Goal: Task Accomplishment & Management: Complete application form

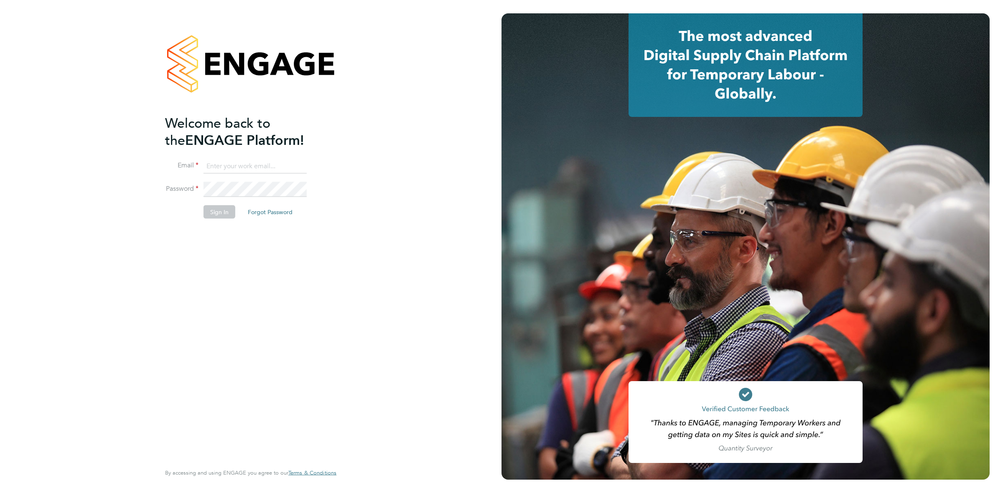
type input "[EMAIL_ADDRESS][DOMAIN_NAME]"
click at [227, 210] on button "Sign In" at bounding box center [219, 212] width 32 height 13
click at [123, 39] on div "Sorry, we are having problems connecting to our services." at bounding box center [250, 246] width 501 height 493
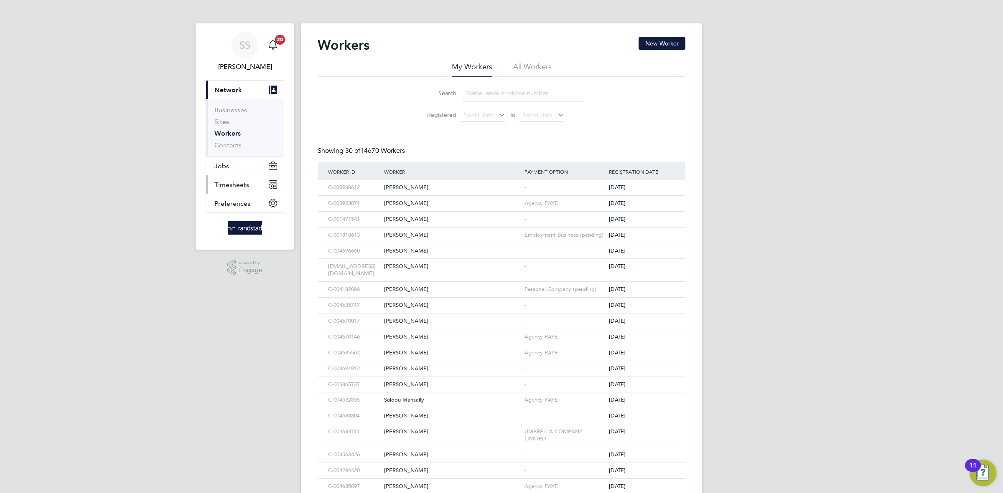
click at [232, 183] on span "Timesheets" at bounding box center [231, 185] width 35 height 8
click at [243, 151] on link "Timesheets" at bounding box center [231, 148] width 35 height 8
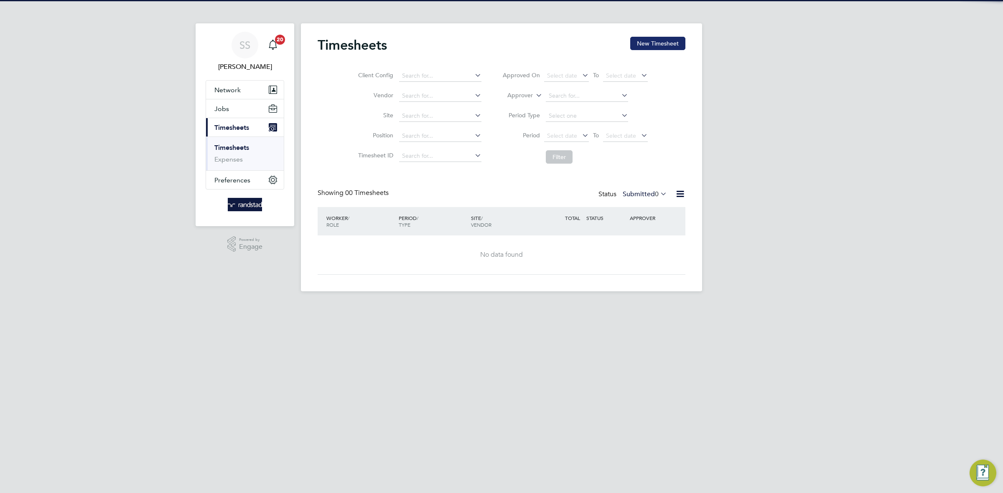
click at [668, 43] on button "New Timesheet" at bounding box center [657, 43] width 55 height 13
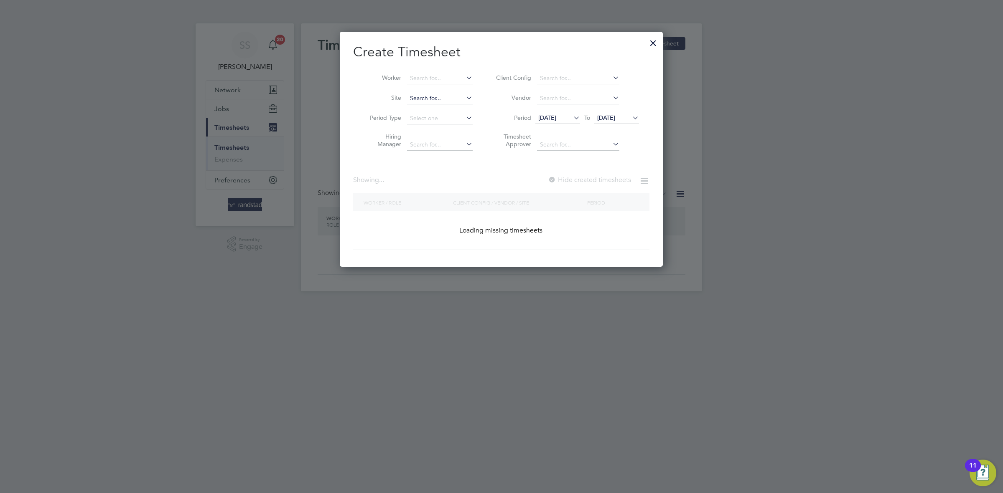
scroll to position [237, 323]
click at [449, 84] on li "Worker" at bounding box center [418, 79] width 130 height 20
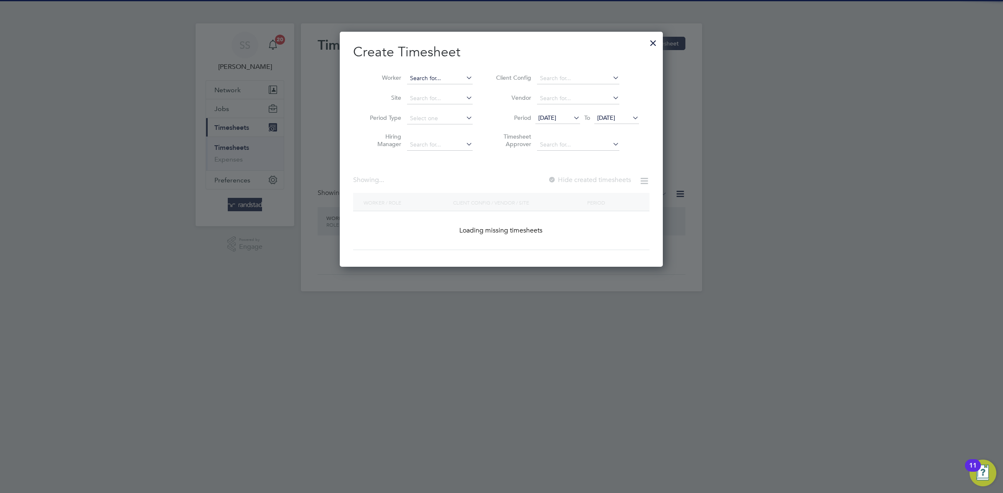
click at [451, 79] on input at bounding box center [440, 79] width 66 height 12
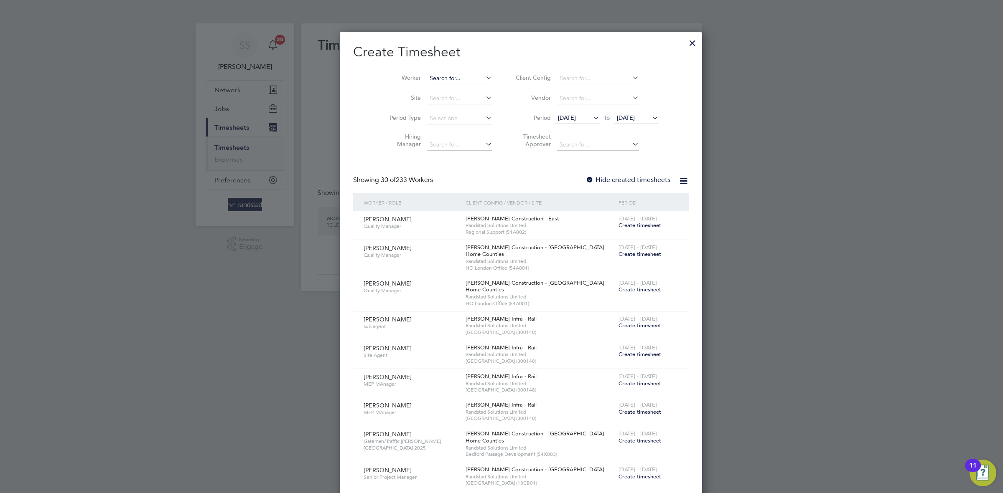
scroll to position [1695, 323]
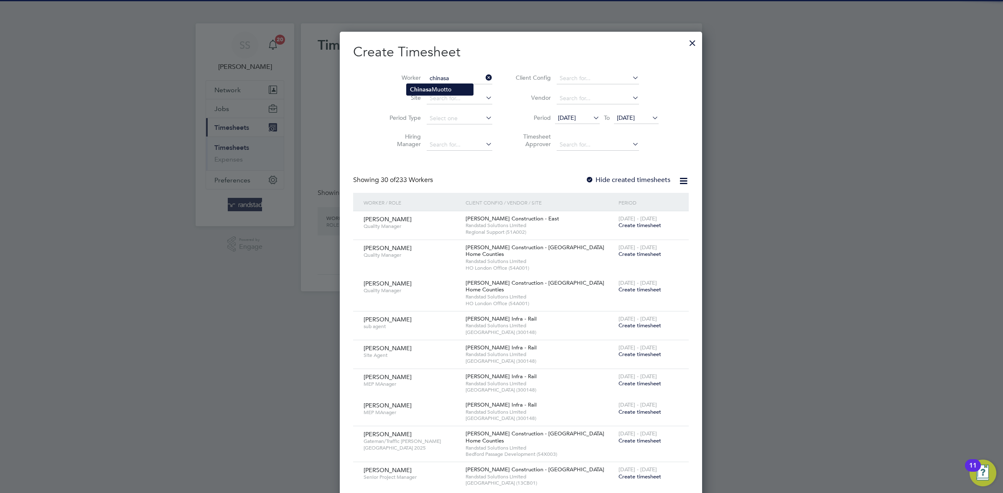
click at [446, 93] on li "Chinasa Muotto" at bounding box center [440, 89] width 66 height 11
type input "Chinasa Muotto"
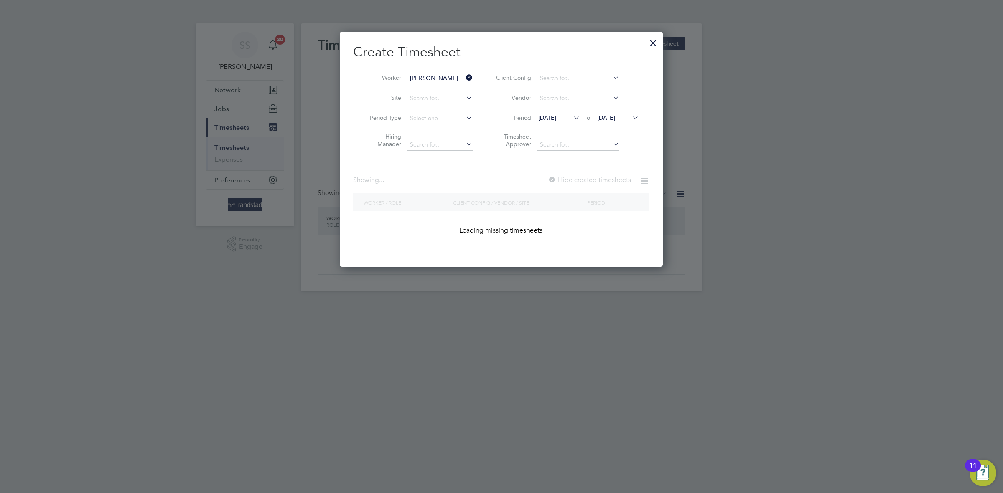
scroll to position [237, 323]
click at [581, 179] on label "Hide created timesheets" at bounding box center [588, 180] width 85 height 8
click at [621, 125] on li "Period 15 Sep 2025 To 22 Sep 2025" at bounding box center [566, 119] width 166 height 20
click at [615, 117] on span "22 Sep 2025" at bounding box center [606, 118] width 18 height 8
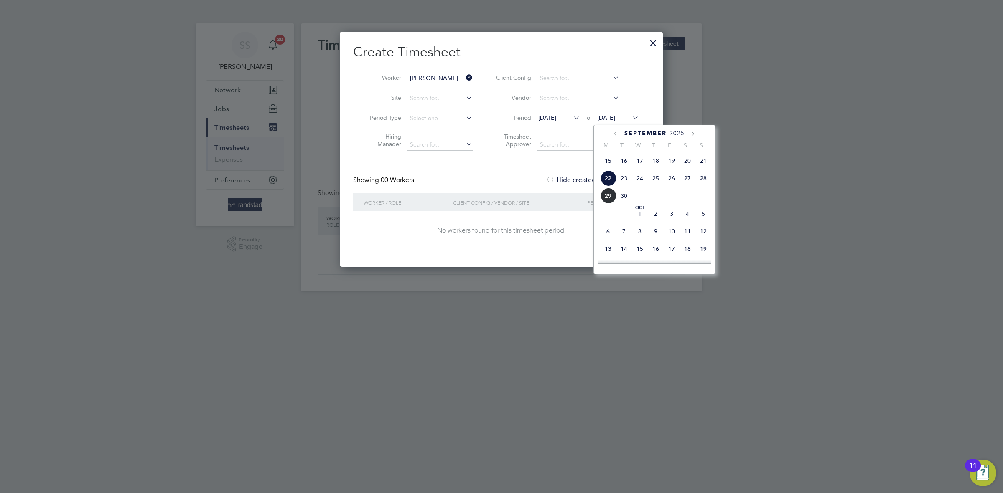
click at [641, 206] on div "Sep 1 2 3 4 5 6 7 8 9 10 11 12 13 14 15 16 17 18 19 20 21 22 23 24 25 26 27 28 …" at bounding box center [659, 162] width 123 height 88
click at [638, 210] on span "Oct" at bounding box center [640, 208] width 16 height 4
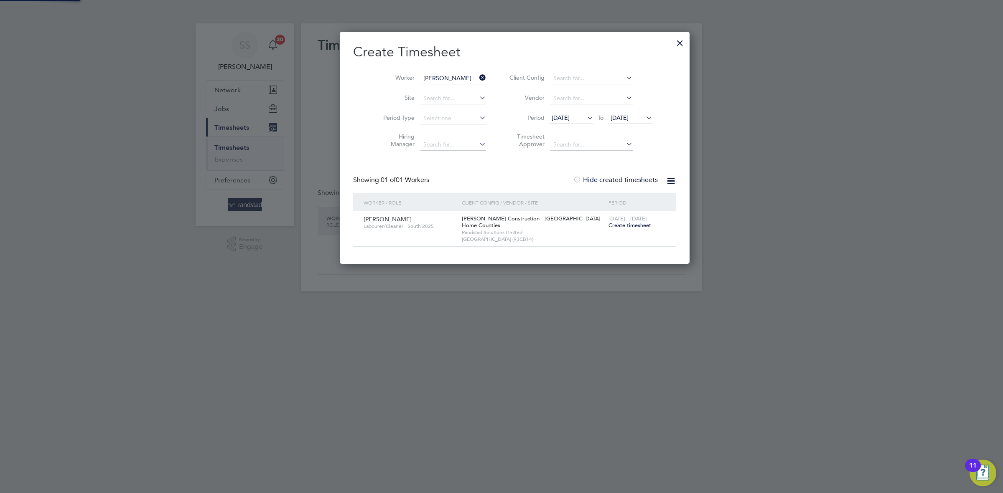
scroll to position [234, 323]
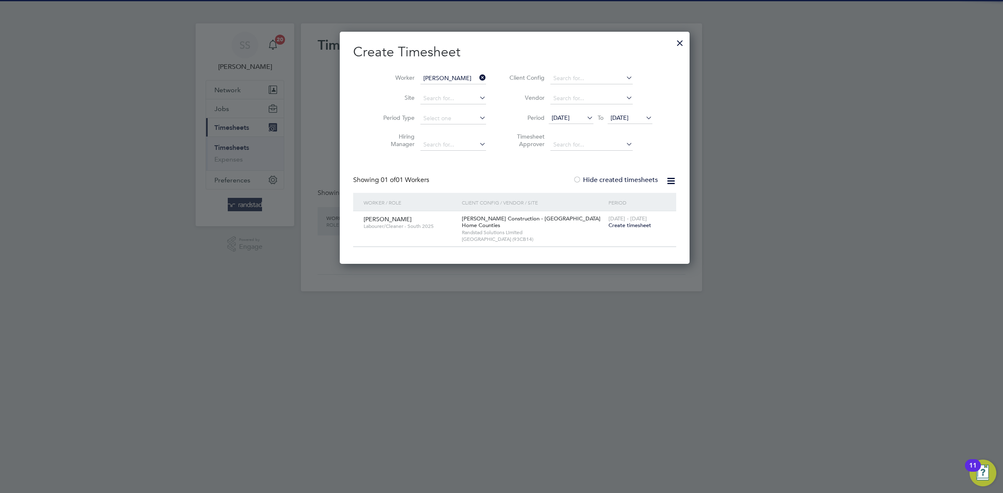
click at [613, 229] on span "Create timesheet" at bounding box center [629, 225] width 43 height 7
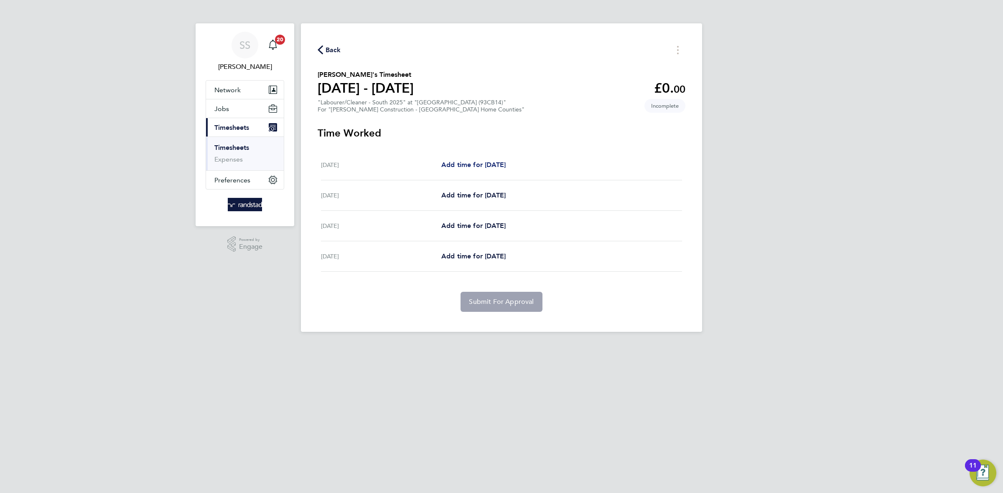
click at [480, 164] on span "Add time for Tue 23 Sep" at bounding box center [473, 165] width 64 height 8
select select "30"
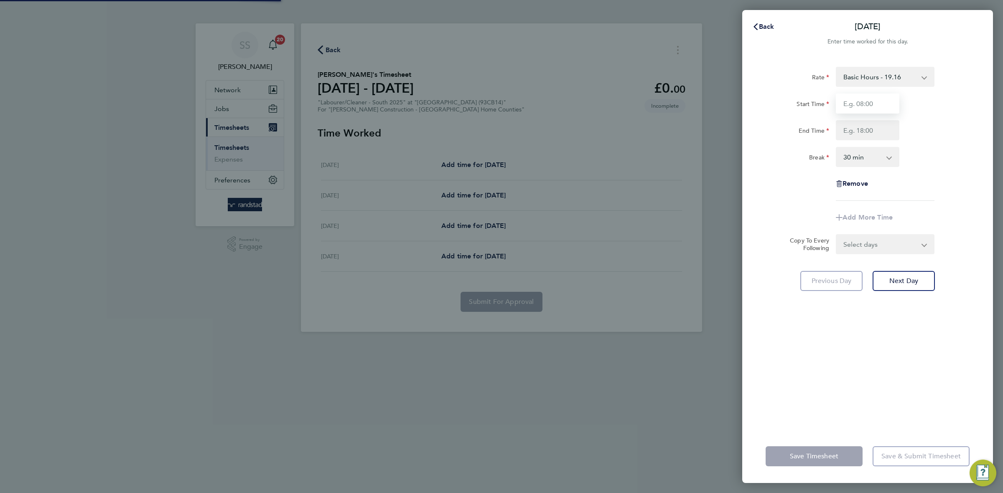
click at [867, 104] on input "Start Time" at bounding box center [868, 104] width 64 height 20
click at [876, 97] on input "Start Time" at bounding box center [868, 104] width 64 height 20
click at [877, 97] on input "Start Time" at bounding box center [868, 104] width 64 height 20
click at [879, 128] on input "End Time" at bounding box center [868, 130] width 64 height 20
type input "08:30"
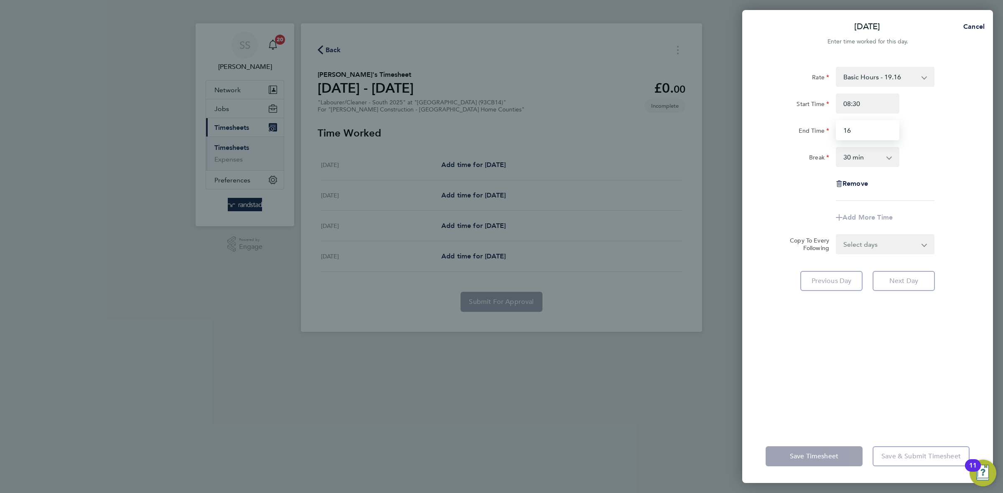
type input "1"
type input "15:00"
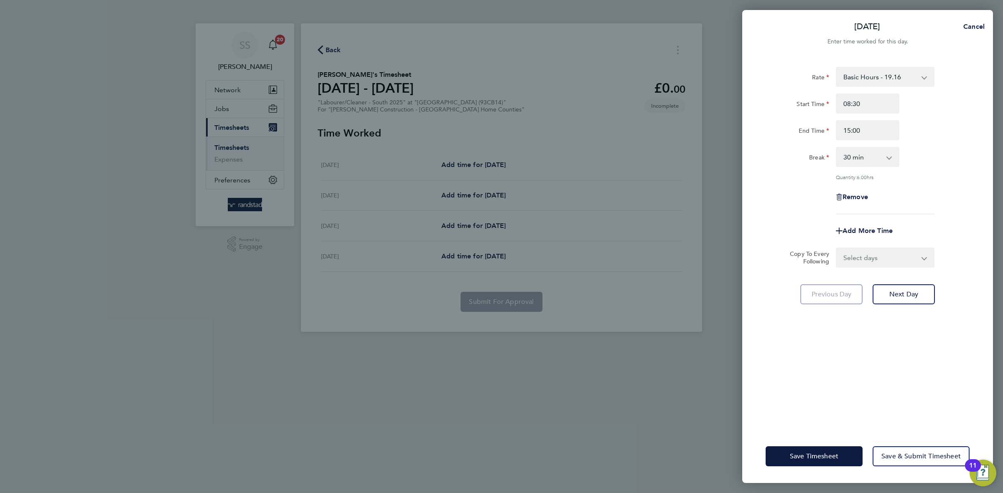
click at [900, 369] on div "Rate Basic Hours - 19.16 Overtime - 27.44 Start Time 08:30 End Time 15:00 Break…" at bounding box center [867, 243] width 251 height 373
click at [793, 450] on button "Save Timesheet" at bounding box center [813, 457] width 97 height 20
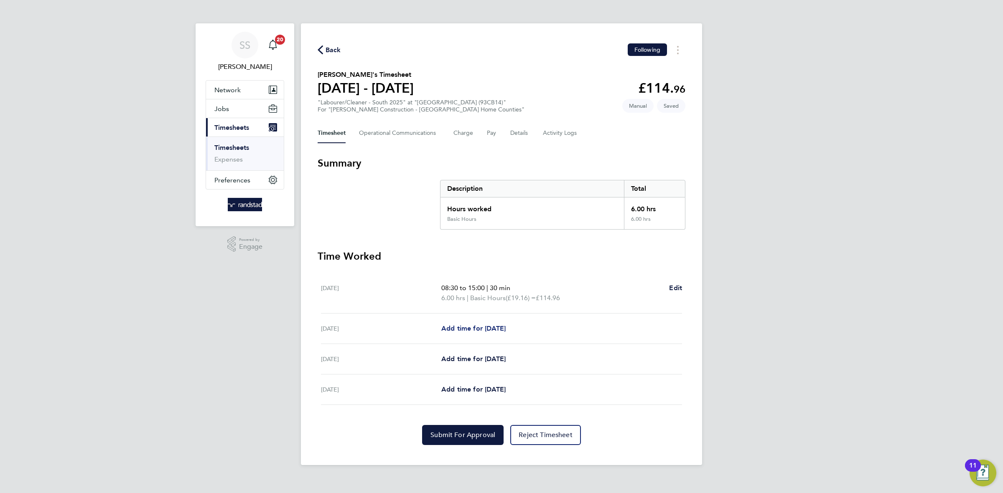
click at [496, 325] on span "Add time for Wed 24 Sep" at bounding box center [473, 329] width 64 height 8
select select "30"
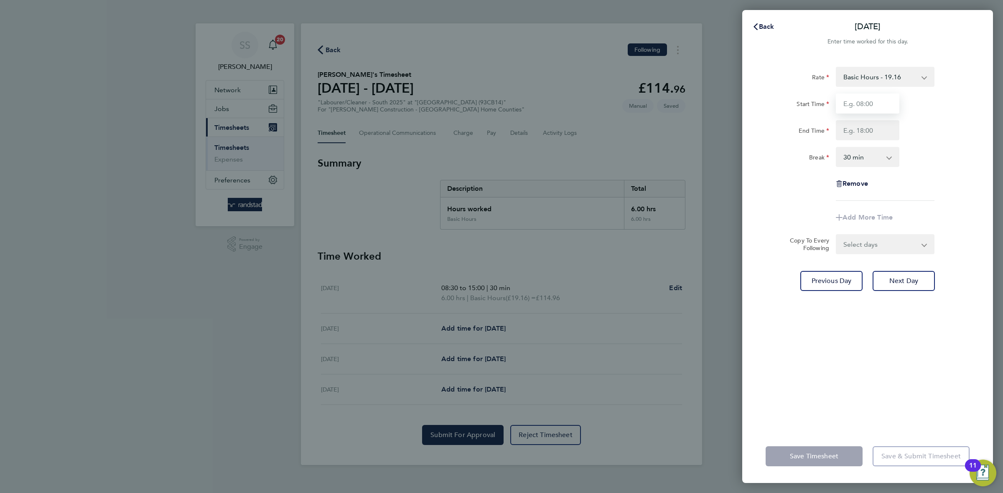
click at [885, 106] on input "Start Time" at bounding box center [868, 104] width 64 height 20
click at [842, 123] on input "End Time" at bounding box center [868, 130] width 64 height 20
type input "07:30"
type input "17:00"
click at [961, 111] on div "Start Time 07:30" at bounding box center [867, 104] width 211 height 20
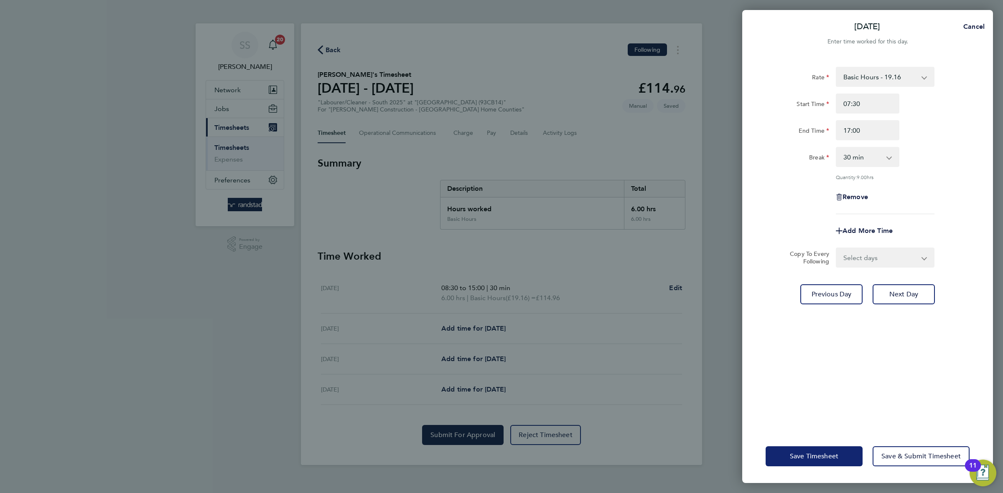
drag, startPoint x: 851, startPoint y: 462, endPoint x: 847, endPoint y: 458, distance: 5.6
click at [850, 461] on button "Save Timesheet" at bounding box center [813, 457] width 97 height 20
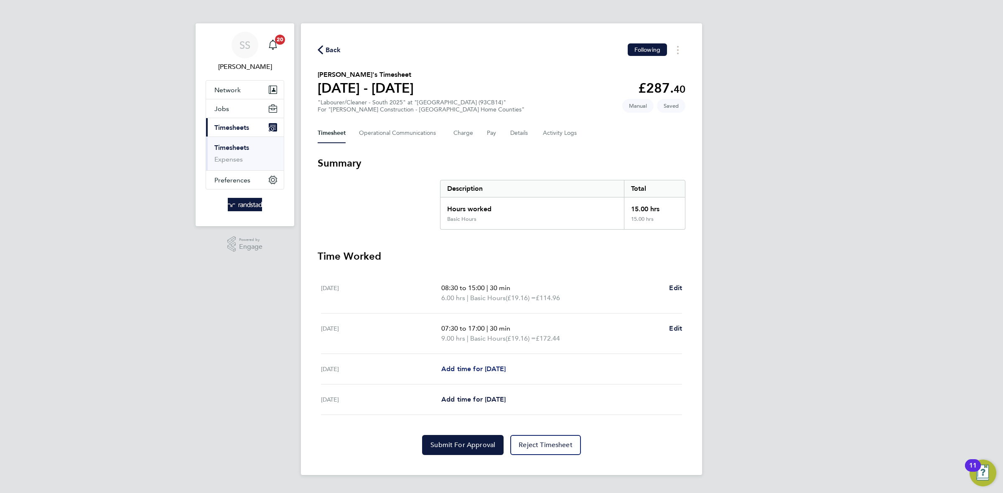
click at [480, 367] on span "Add time for Thu 25 Sep" at bounding box center [473, 369] width 64 height 8
select select "30"
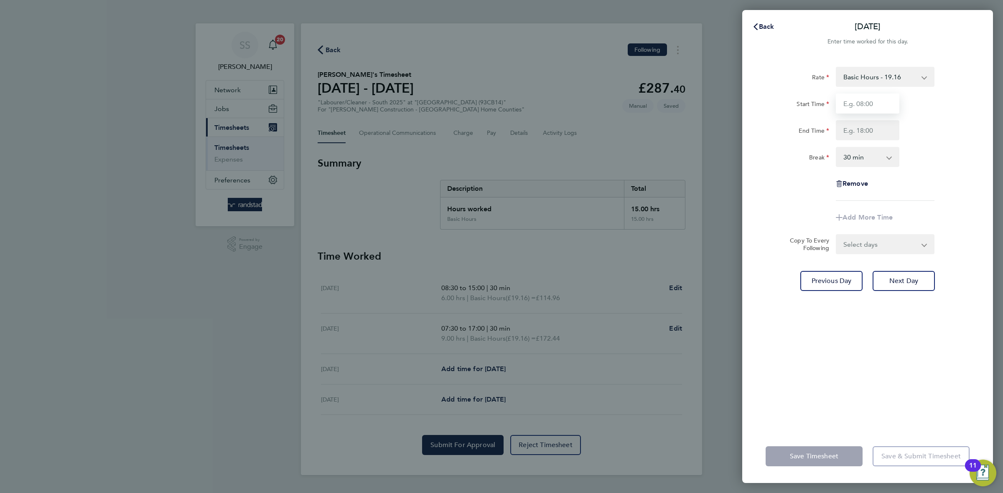
click at [876, 94] on input "Start Time" at bounding box center [868, 104] width 64 height 20
click at [869, 126] on input "End Time" at bounding box center [868, 130] width 64 height 20
type input "08:30"
type input "15:00"
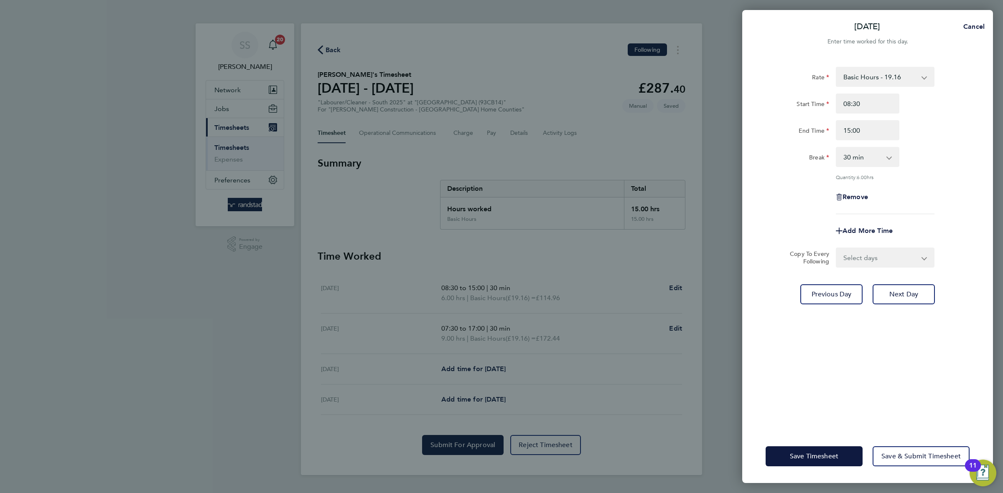
click at [856, 384] on div "Rate Basic Hours - 19.16 Overtime - 27.44 Start Time 08:30 End Time 15:00 Break…" at bounding box center [867, 243] width 251 height 373
click at [782, 452] on button "Save Timesheet" at bounding box center [813, 457] width 97 height 20
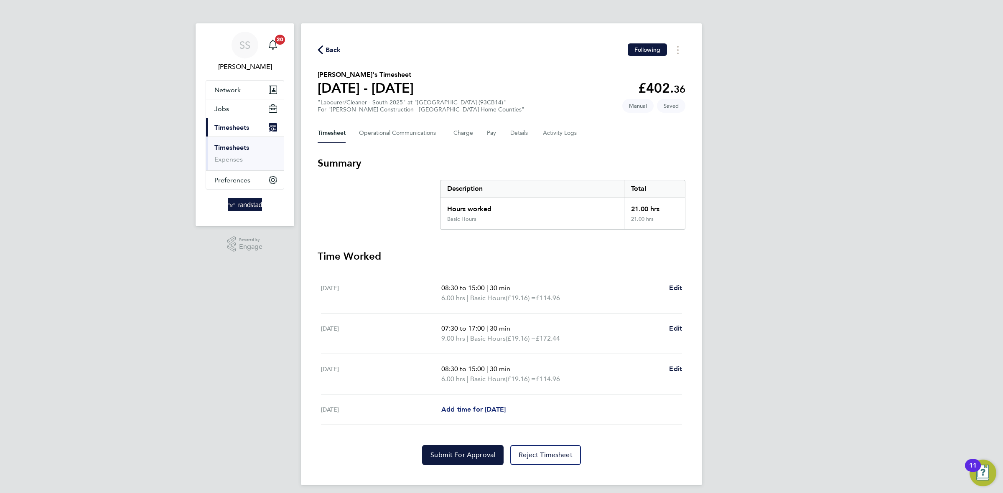
click at [462, 410] on span "Add time for Fri 26 Sep" at bounding box center [473, 410] width 64 height 8
select select "30"
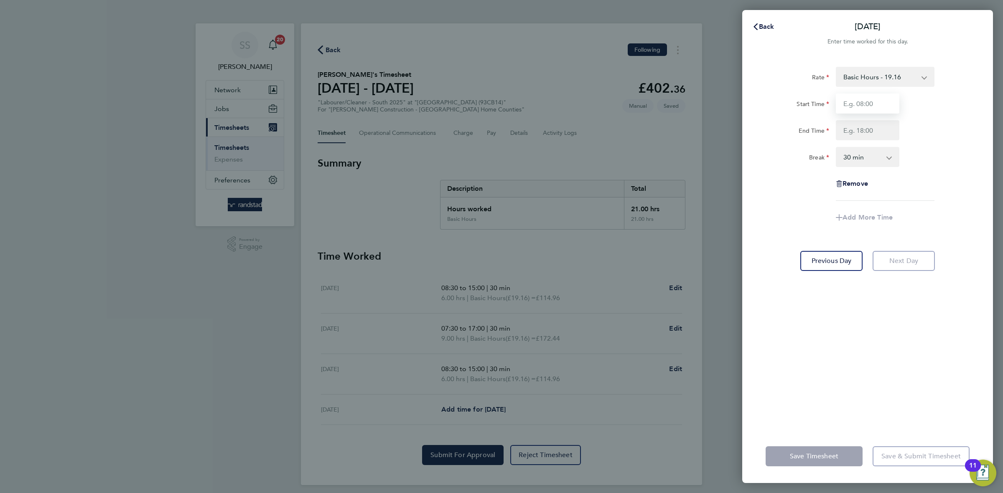
click at [869, 106] on input "Start Time" at bounding box center [868, 104] width 64 height 20
click at [849, 128] on input "End Time" at bounding box center [868, 130] width 64 height 20
type input "07:30"
type input "17:00"
click at [830, 352] on div "Rate Basic Hours - 19.16 Overtime - 27.44 Start Time 07:30 End Time 17:00 Break…" at bounding box center [867, 243] width 251 height 373
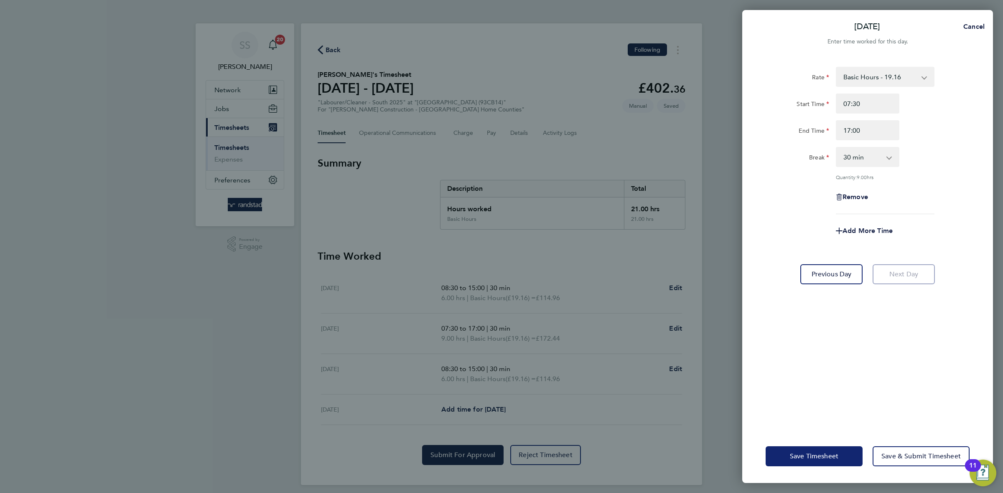
click at [833, 454] on span "Save Timesheet" at bounding box center [814, 457] width 48 height 8
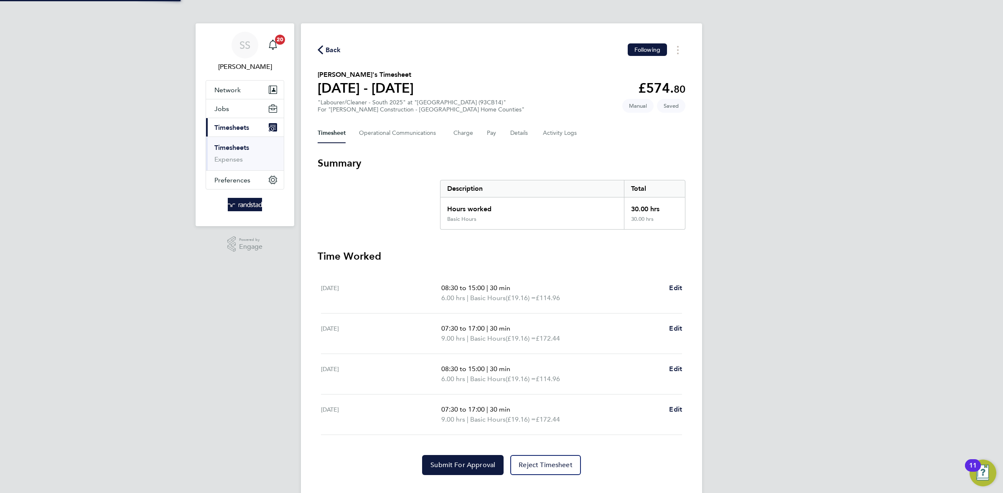
click at [575, 194] on div "Description" at bounding box center [531, 189] width 183 height 17
click at [514, 134] on button "Details" at bounding box center [519, 133] width 19 height 20
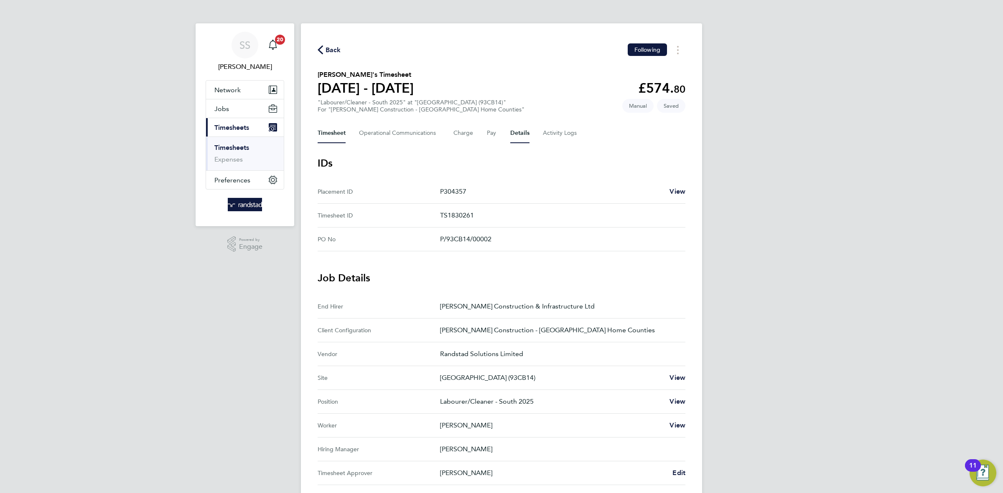
click at [323, 140] on button "Timesheet" at bounding box center [332, 133] width 28 height 20
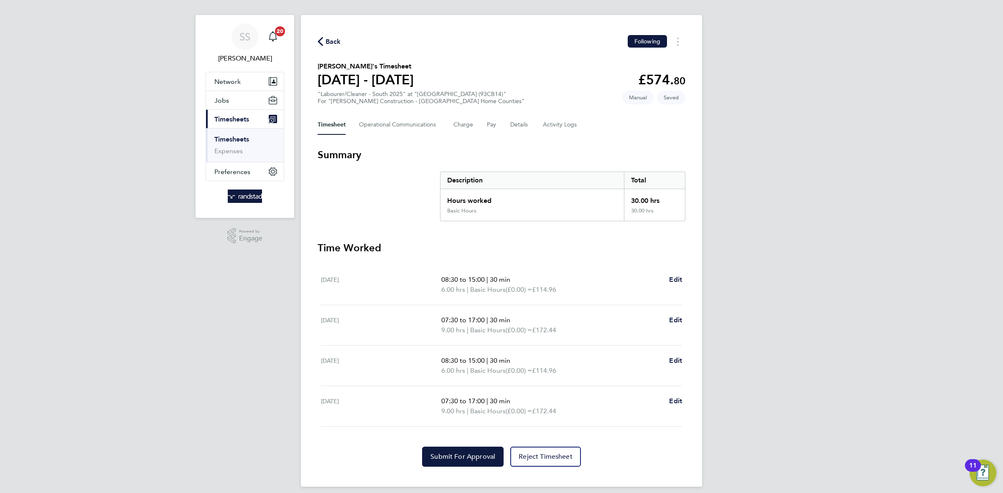
scroll to position [16, 0]
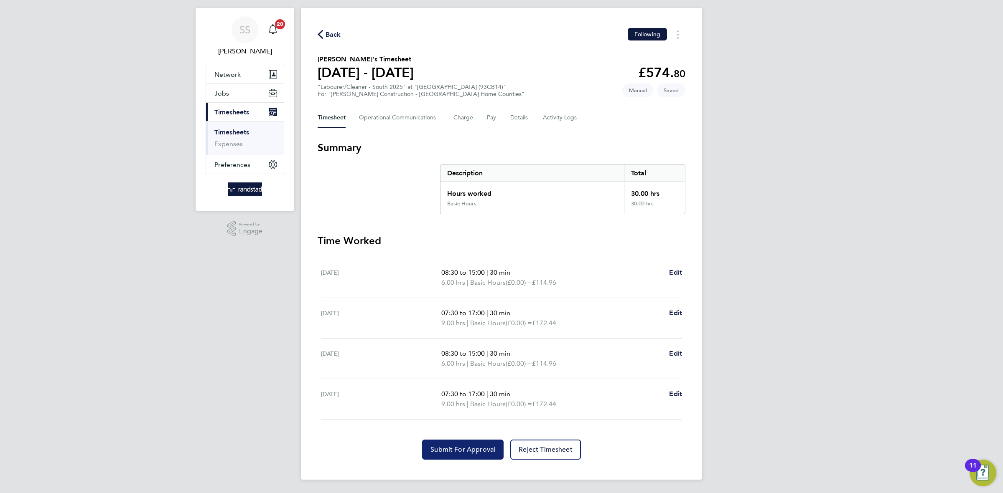
click at [484, 444] on button "Submit For Approval" at bounding box center [462, 450] width 81 height 20
drag, startPoint x: 831, startPoint y: 181, endPoint x: 589, endPoint y: 9, distance: 297.3
click at [823, 171] on div "SS Shaye Stoneham Notifications 20 Applications: Network Businesses Sites Worke…" at bounding box center [501, 239] width 1003 height 509
